Goal: Transaction & Acquisition: Subscribe to service/newsletter

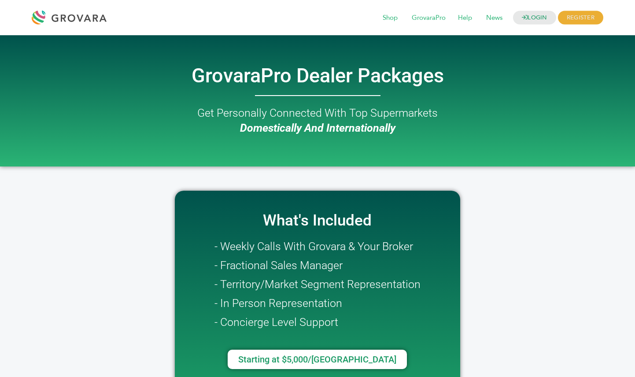
click at [464, 94] on div at bounding box center [317, 95] width 502 height 3
click at [427, 22] on span "GrovaraPro" at bounding box center [428, 18] width 46 height 17
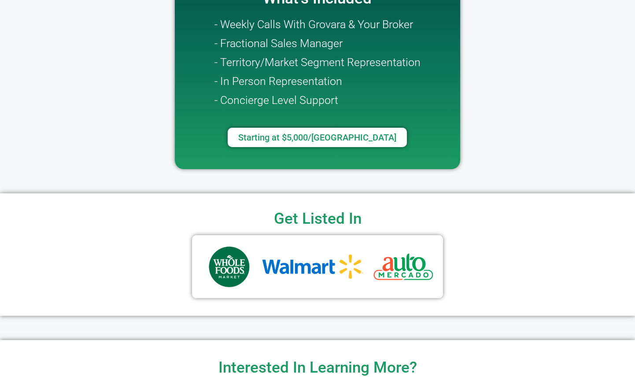
scroll to position [224, 0]
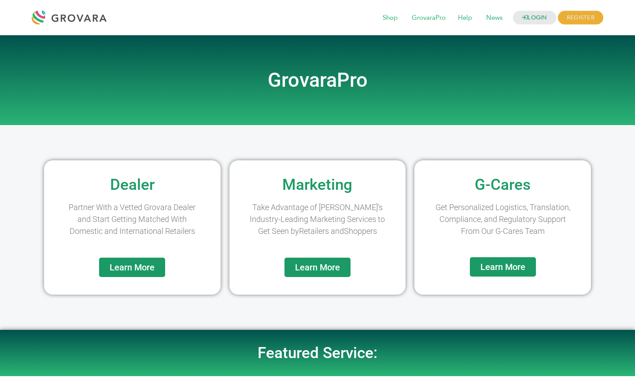
click at [143, 264] on span "Learn More" at bounding box center [132, 267] width 45 height 9
click at [332, 270] on span "Learn More" at bounding box center [317, 267] width 45 height 9
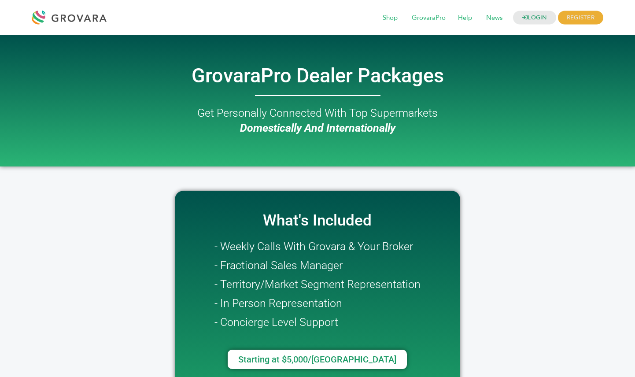
click at [161, 114] on h2 "Get Personally Connected With Top Supermarkets Domestically And Internationally" at bounding box center [317, 121] width 502 height 30
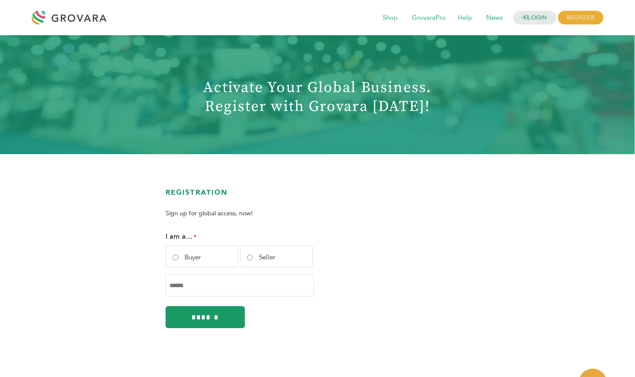
click at [337, 154] on section "Registration Sign up for global access, now! I am a... * Buyer Seller Email * C…" at bounding box center [317, 268] width 635 height 228
click at [438, 15] on span "GrovaraPro" at bounding box center [428, 18] width 46 height 17
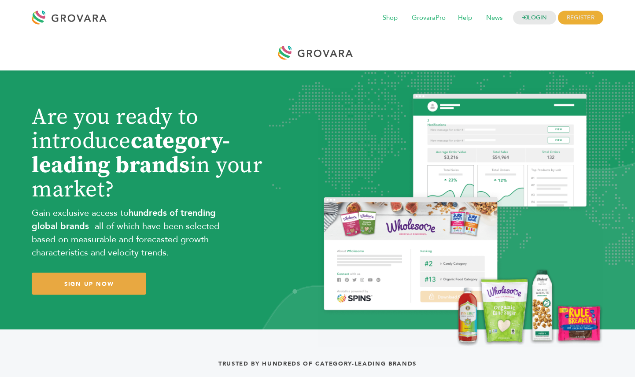
click at [372, 118] on img at bounding box center [460, 217] width 286 height 259
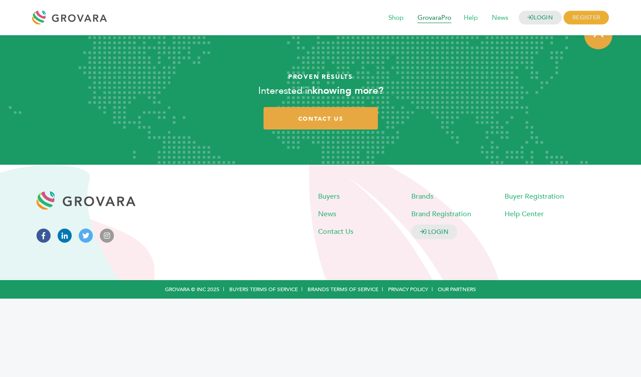
click at [431, 19] on span "GrovaraPro" at bounding box center [434, 18] width 46 height 17
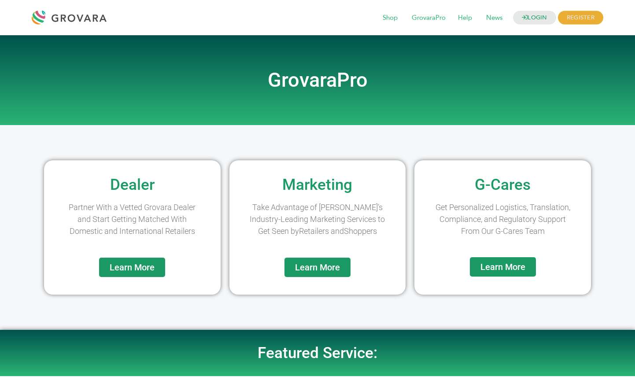
click at [145, 268] on span "Learn More" at bounding box center [132, 267] width 45 height 9
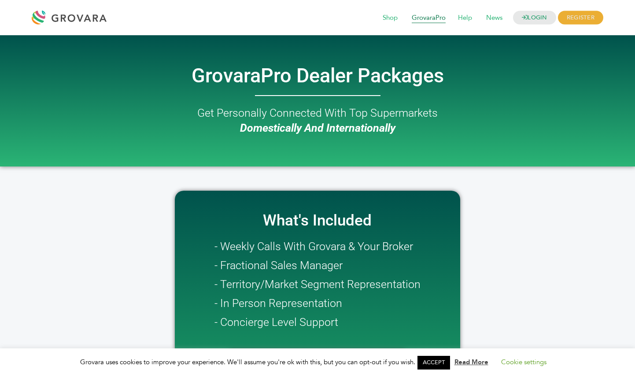
click at [439, 18] on span "GrovaraPro" at bounding box center [428, 18] width 46 height 17
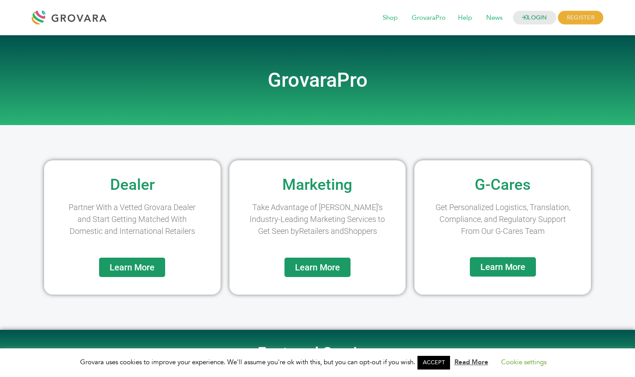
click at [148, 270] on span "Learn More" at bounding box center [132, 267] width 45 height 9
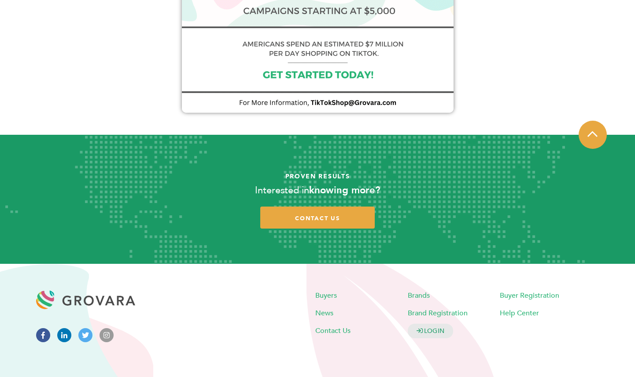
scroll to position [757, 0]
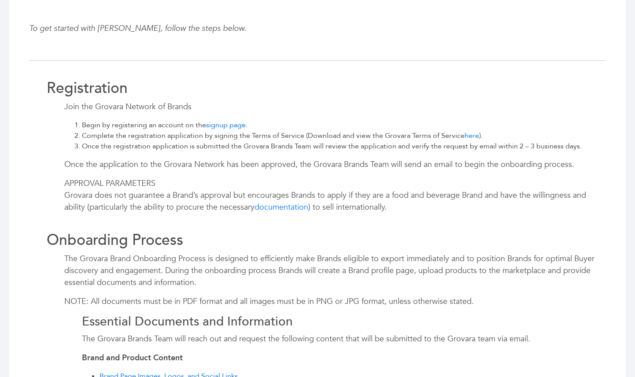
scroll to position [386, 0]
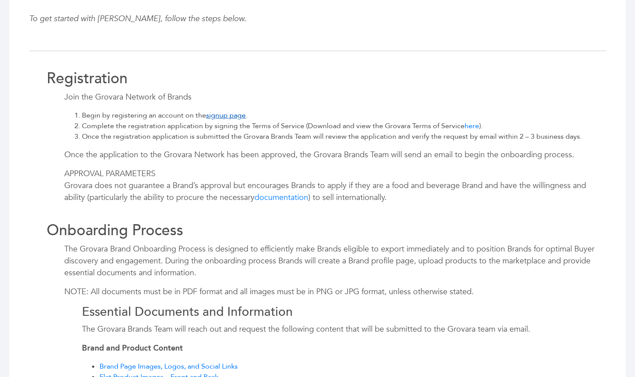
click at [227, 117] on link "signup page" at bounding box center [226, 115] width 40 height 10
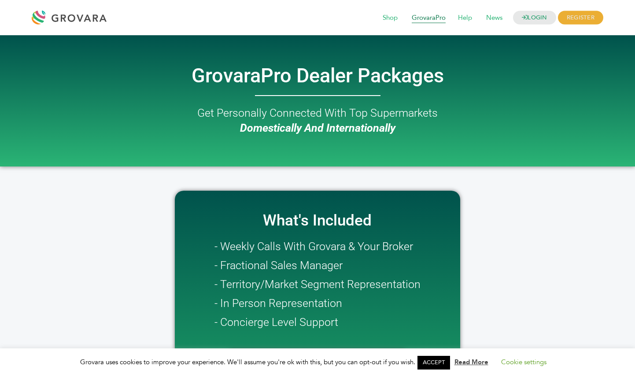
click at [430, 19] on span "GrovaraPro" at bounding box center [428, 18] width 46 height 17
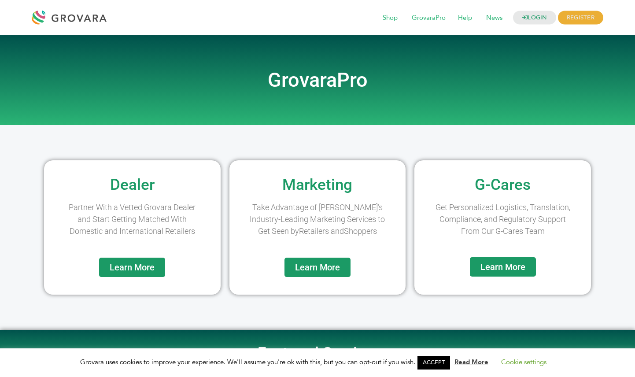
click at [143, 267] on span "Learn More" at bounding box center [132, 267] width 45 height 9
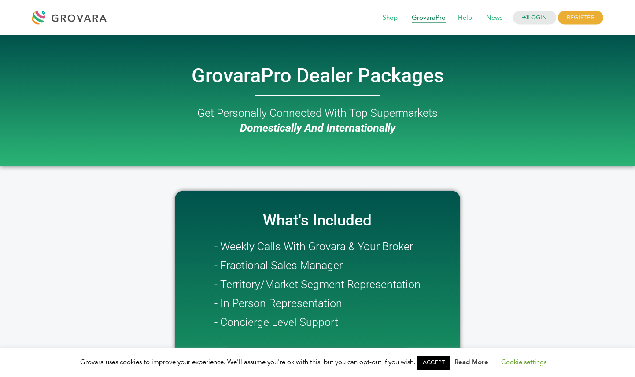
click at [435, 18] on span "GrovaraPro" at bounding box center [428, 18] width 46 height 17
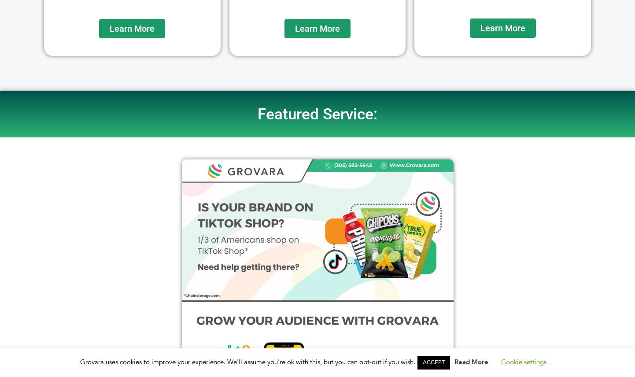
scroll to position [124, 0]
